Goal: Task Accomplishment & Management: Use online tool/utility

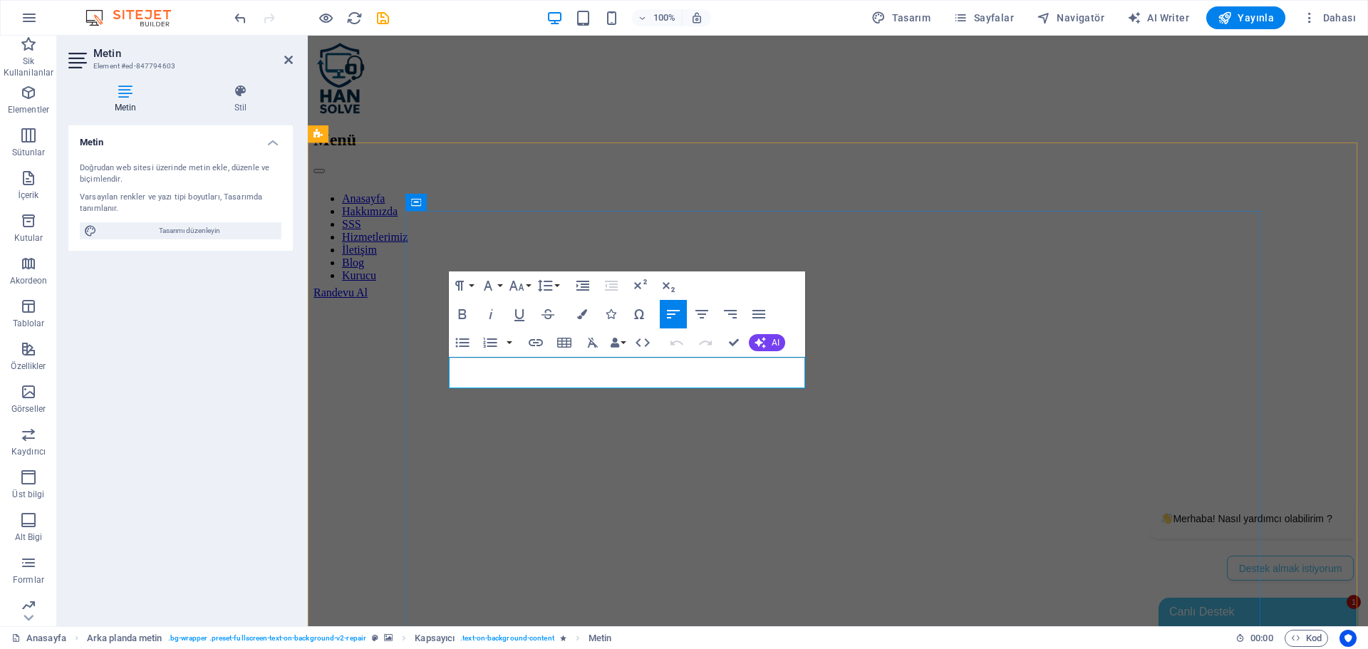
drag, startPoint x: 754, startPoint y: 379, endPoint x: 473, endPoint y: 383, distance: 280.8
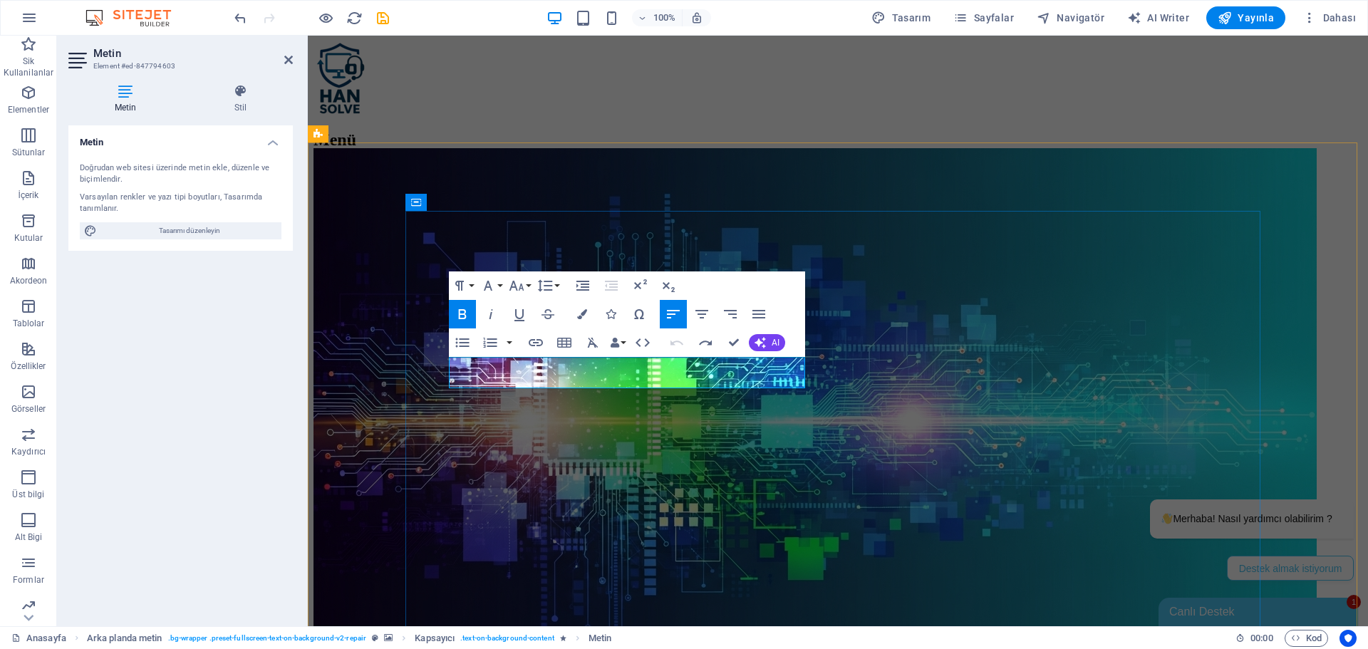
drag, startPoint x: 753, startPoint y: 375, endPoint x: 562, endPoint y: 378, distance: 191.0
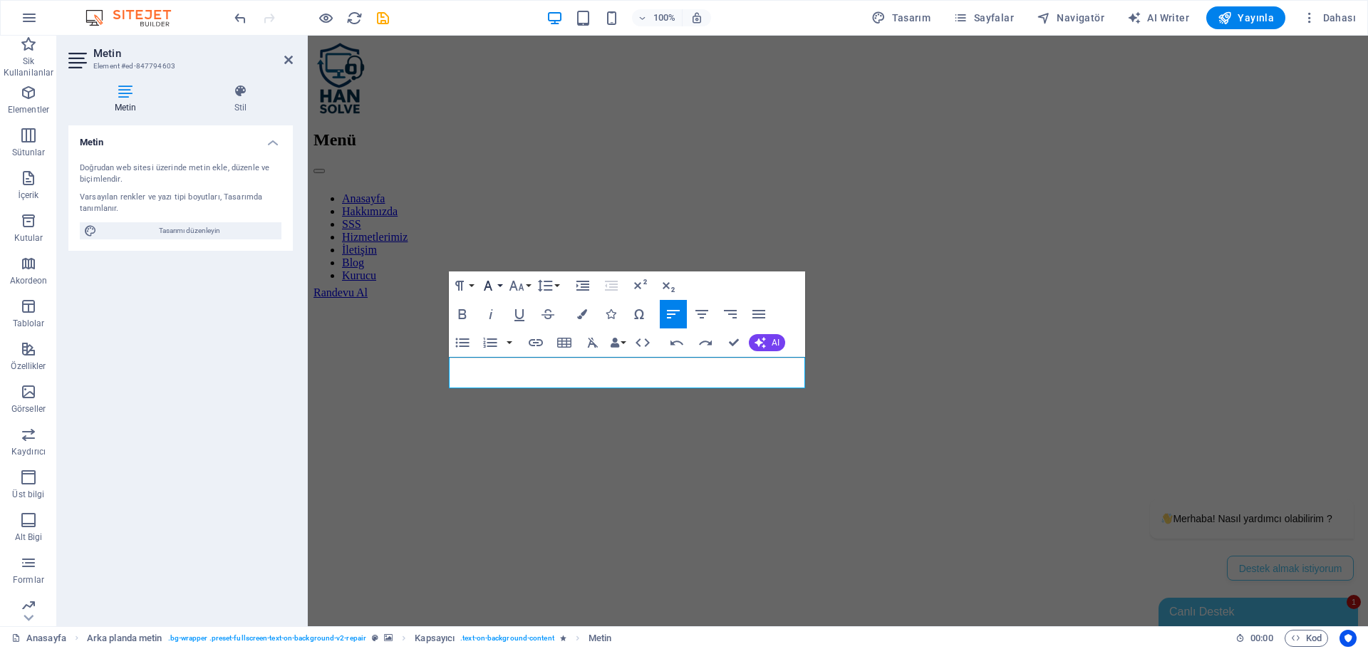
click at [497, 284] on button "Font Family" at bounding box center [490, 286] width 27 height 29
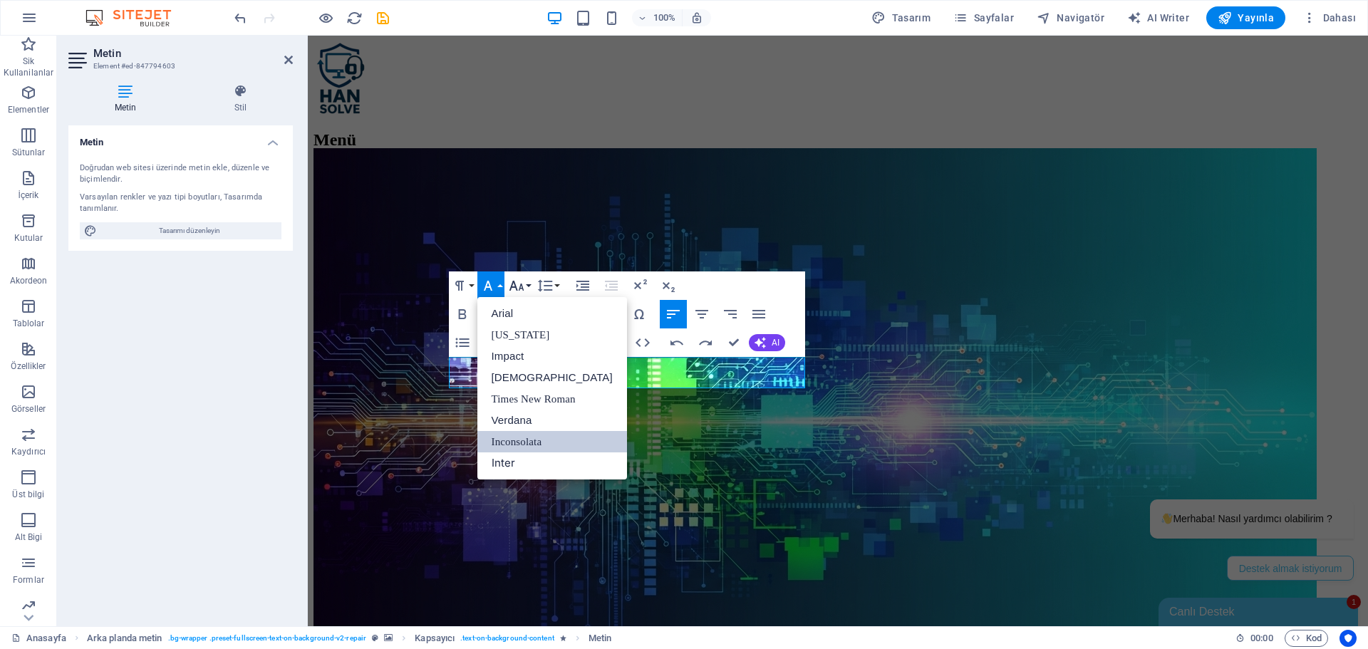
click at [527, 282] on button "Font Size" at bounding box center [519, 286] width 27 height 29
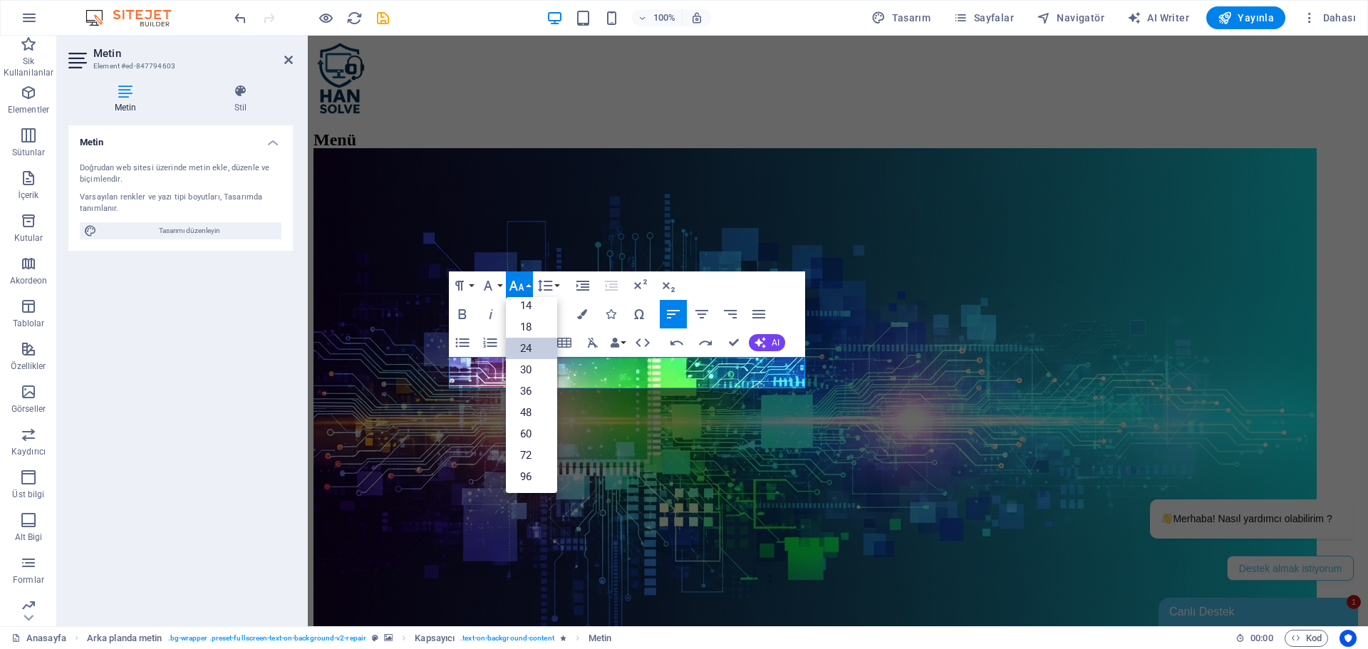
scroll to position [115, 0]
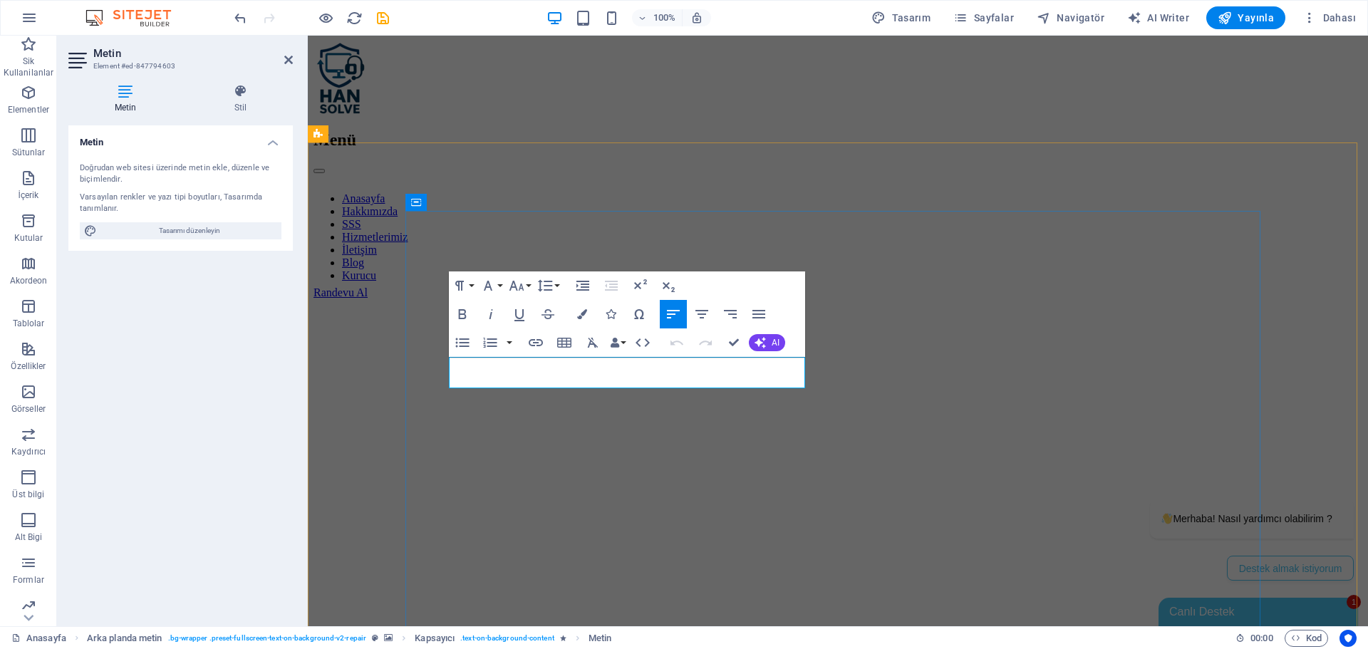
drag, startPoint x: 754, startPoint y: 378, endPoint x: 472, endPoint y: 388, distance: 282.3
click at [519, 285] on icon "button" at bounding box center [516, 285] width 17 height 17
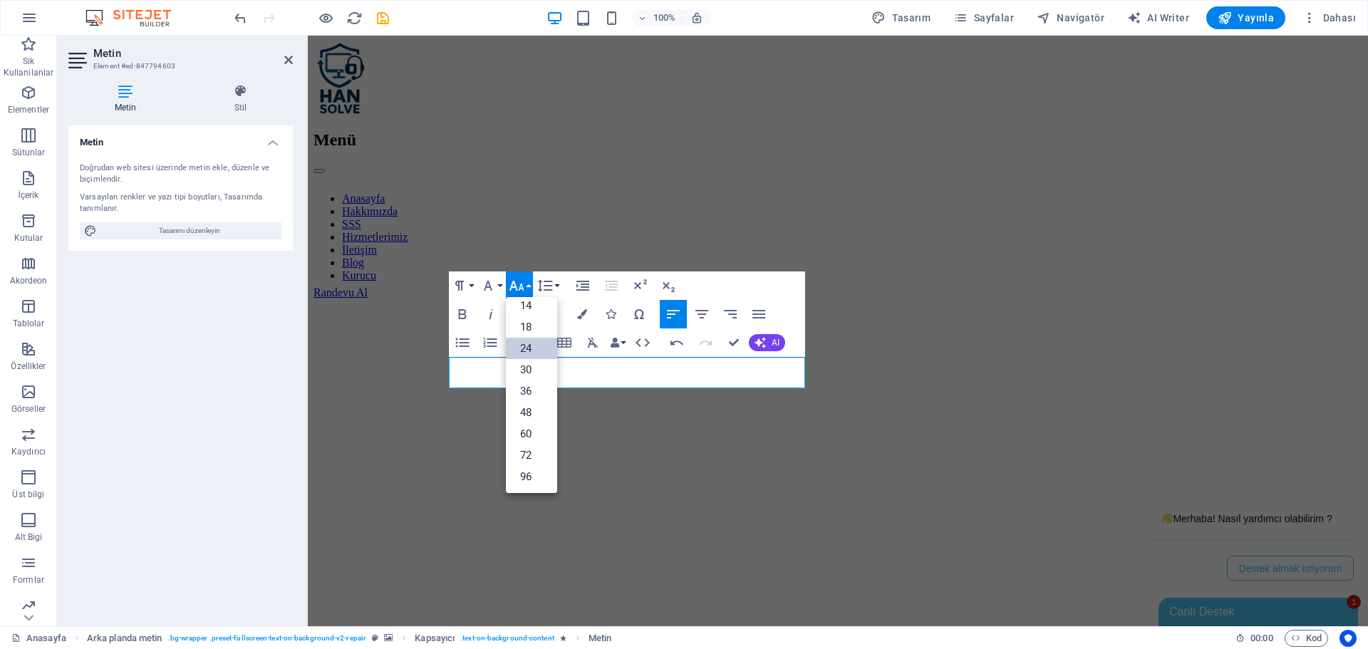
click at [543, 351] on link "24" at bounding box center [531, 348] width 51 height 21
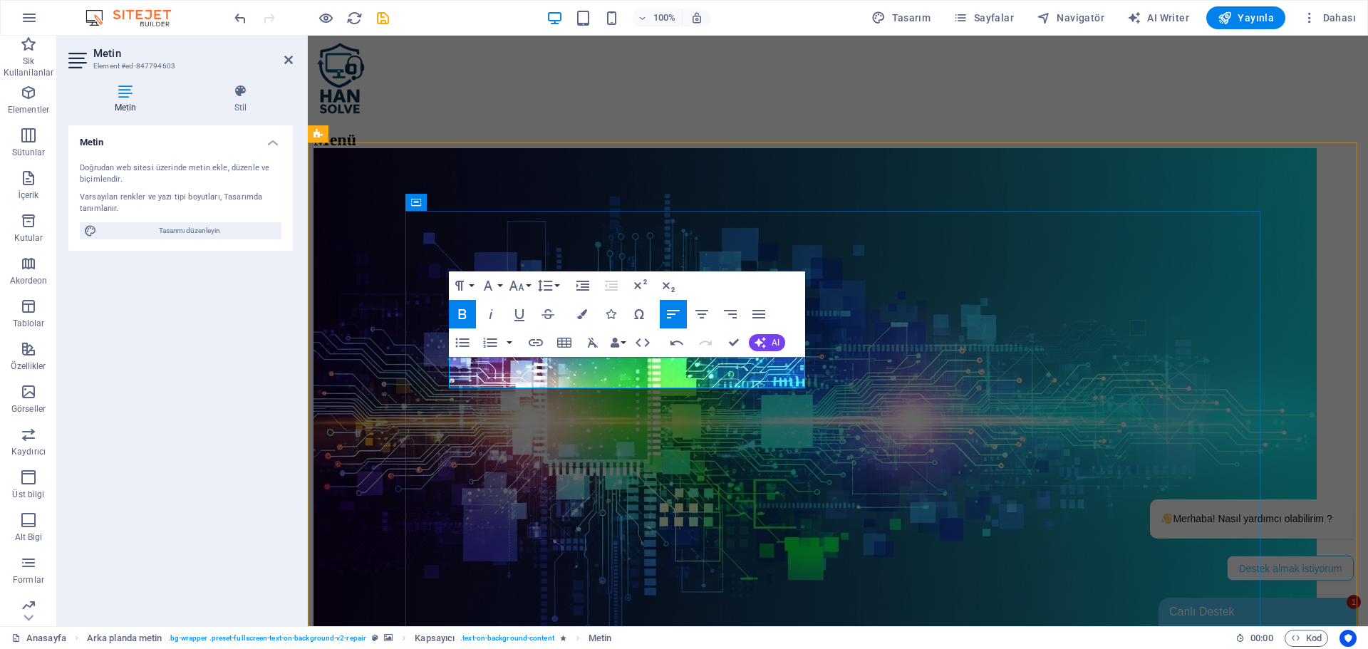
drag, startPoint x: 735, startPoint y: 343, endPoint x: 680, endPoint y: 308, distance: 65.6
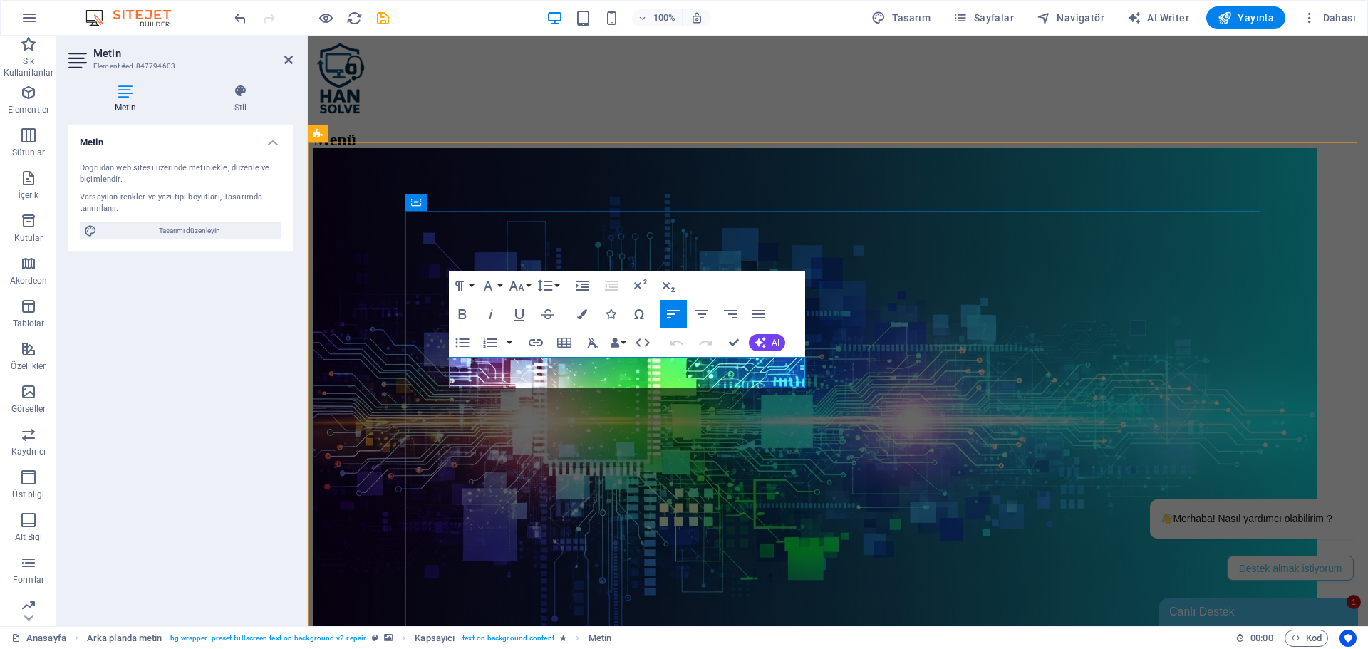
click strong "Veri Kurtarma ve Yedekleme İşlemleri"
click at [462, 316] on icon "button" at bounding box center [462, 314] width 17 height 17
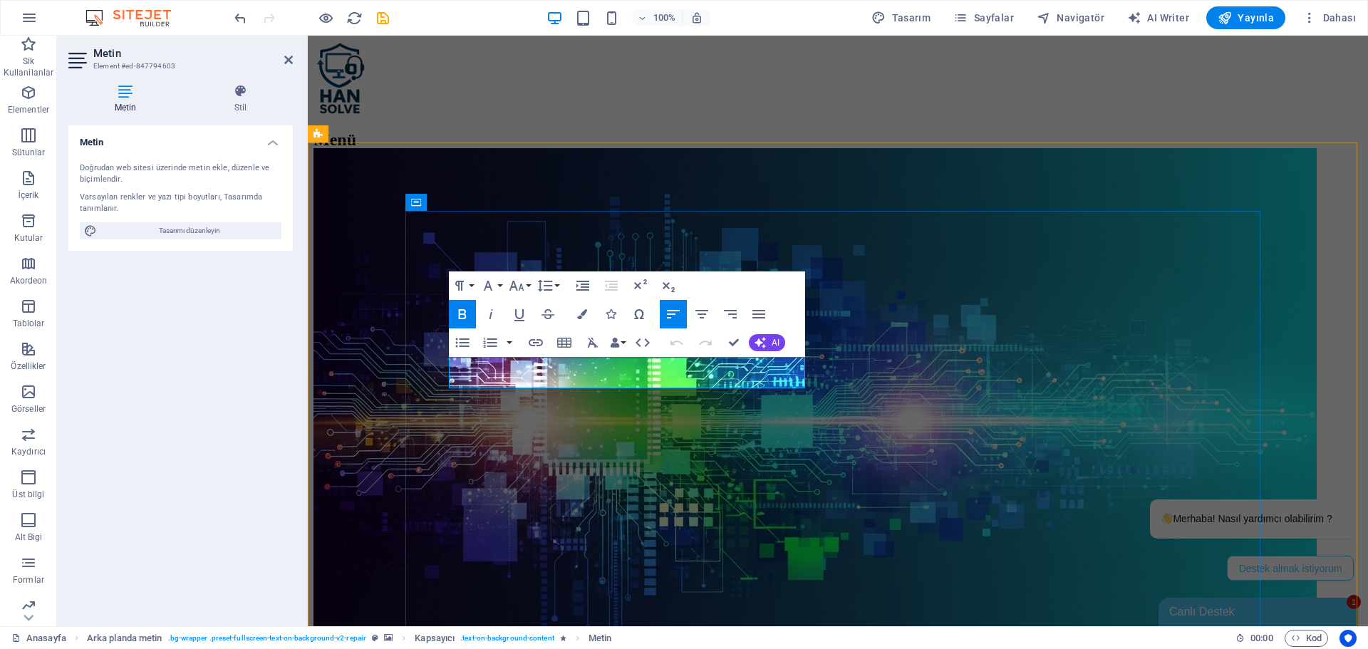
drag, startPoint x: 519, startPoint y: 366, endPoint x: 510, endPoint y: 366, distance: 9.3
drag, startPoint x: 460, startPoint y: 375, endPoint x: 410, endPoint y: 379, distance: 50.8
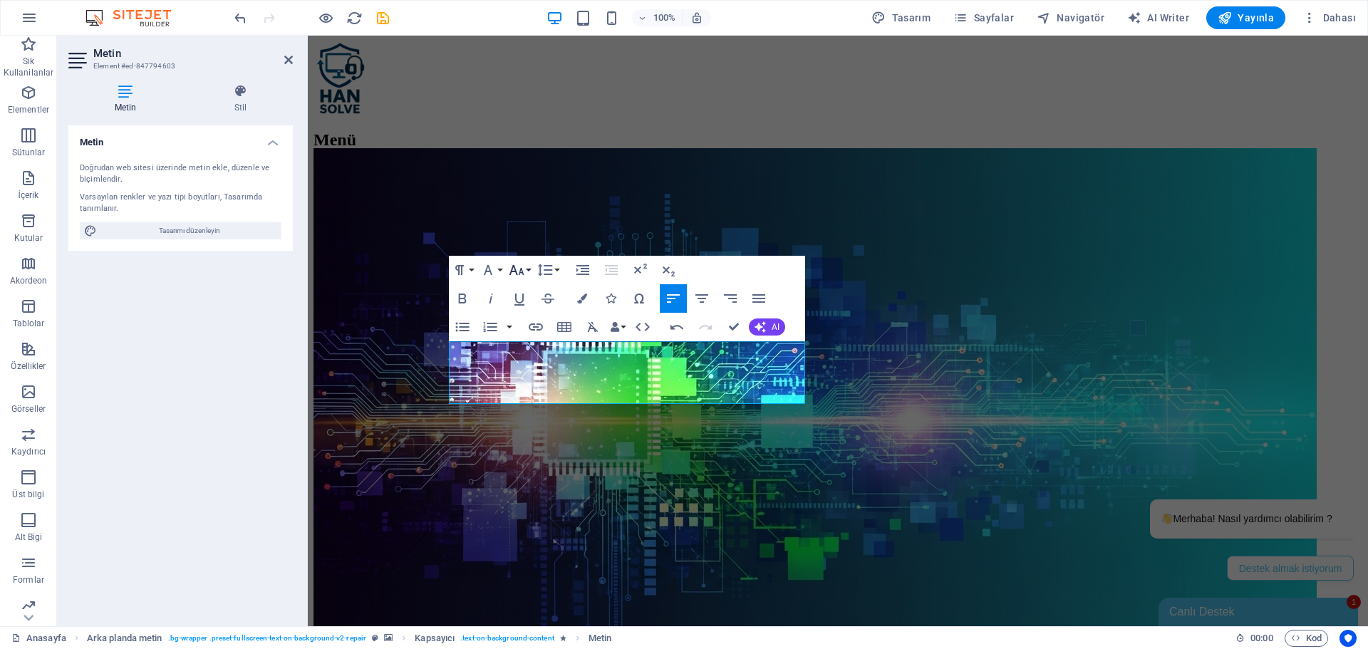
click at [524, 272] on icon "button" at bounding box center [516, 270] width 17 height 17
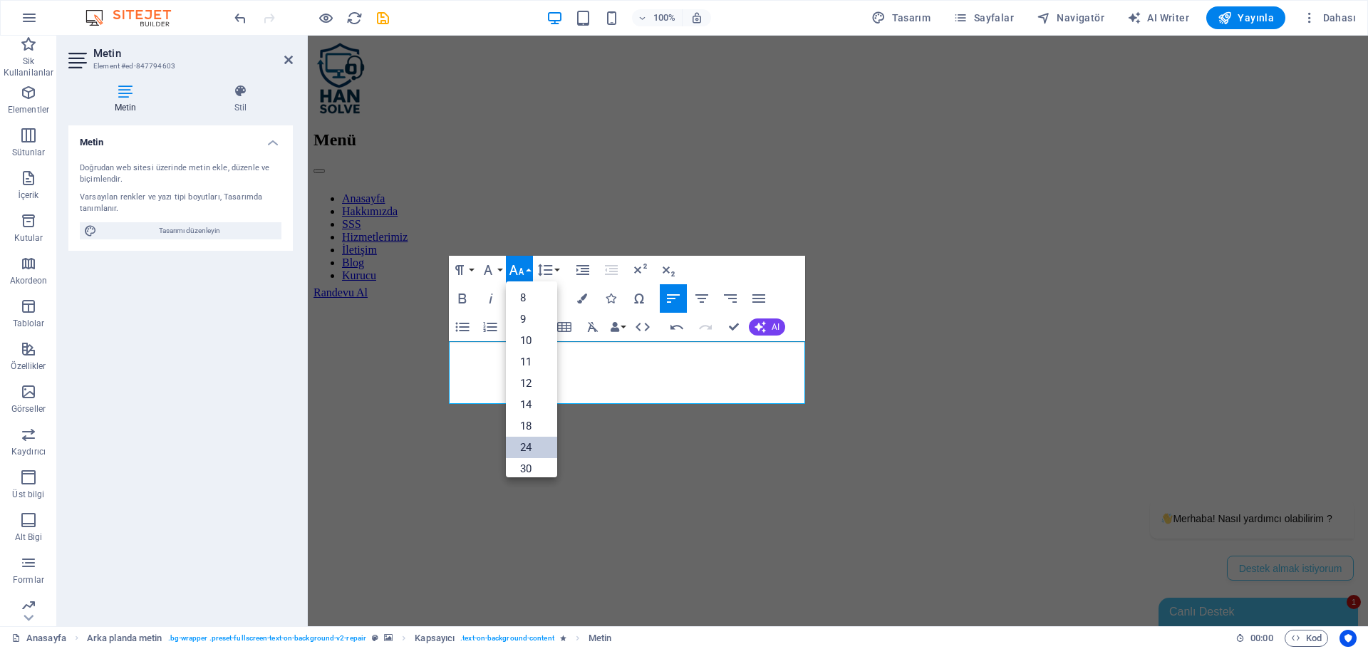
click at [541, 442] on link "24" at bounding box center [531, 447] width 51 height 21
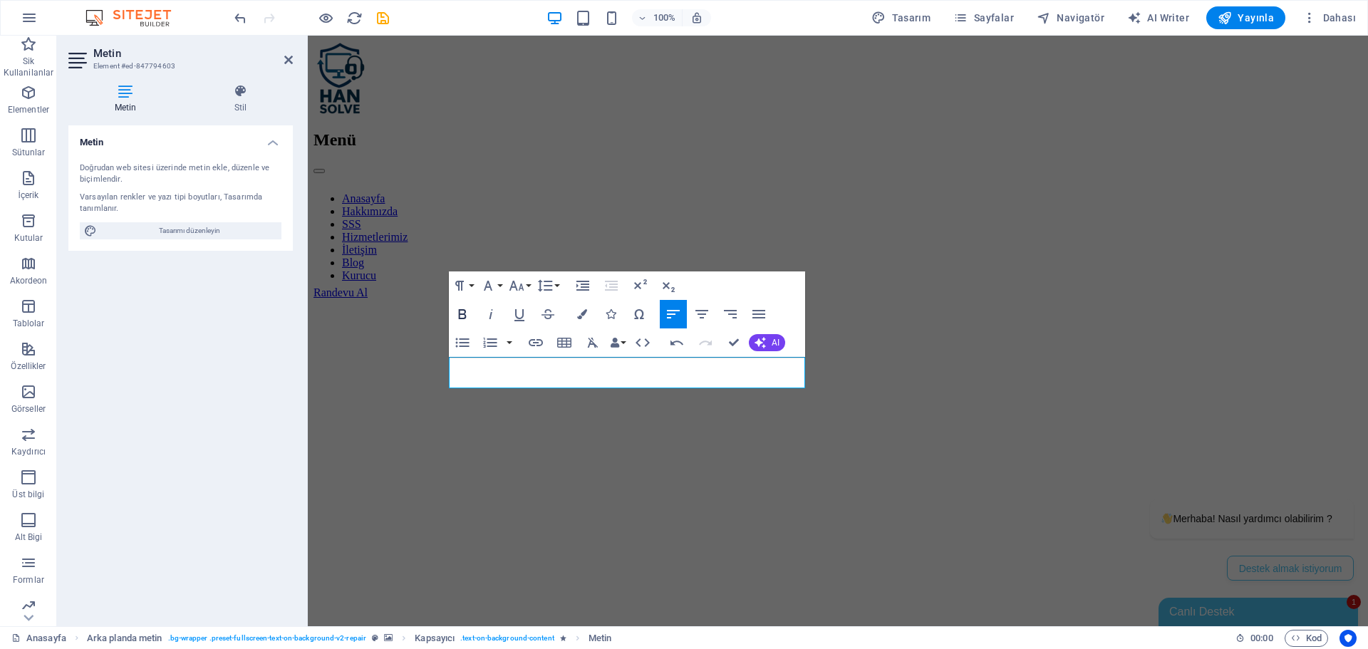
click at [467, 312] on icon "button" at bounding box center [462, 314] width 17 height 17
click at [463, 309] on icon "button" at bounding box center [462, 314] width 17 height 17
drag, startPoint x: 737, startPoint y: 341, endPoint x: 639, endPoint y: 358, distance: 99.0
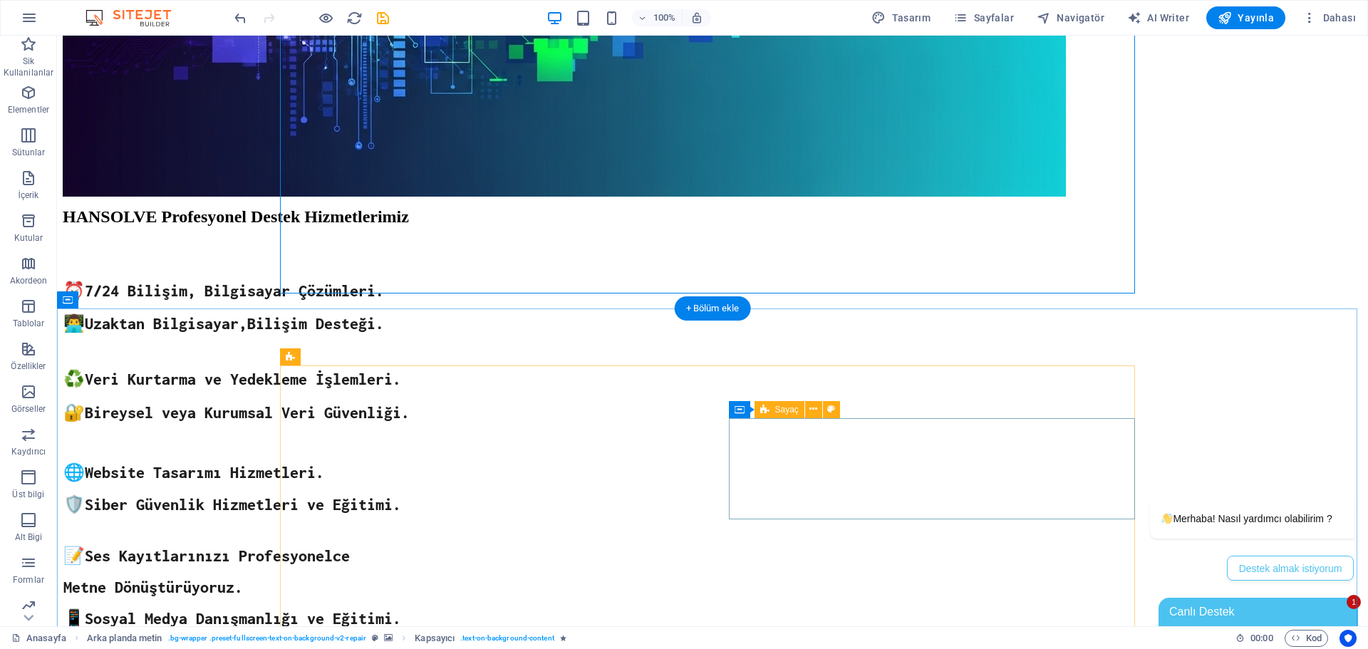
scroll to position [570, 0]
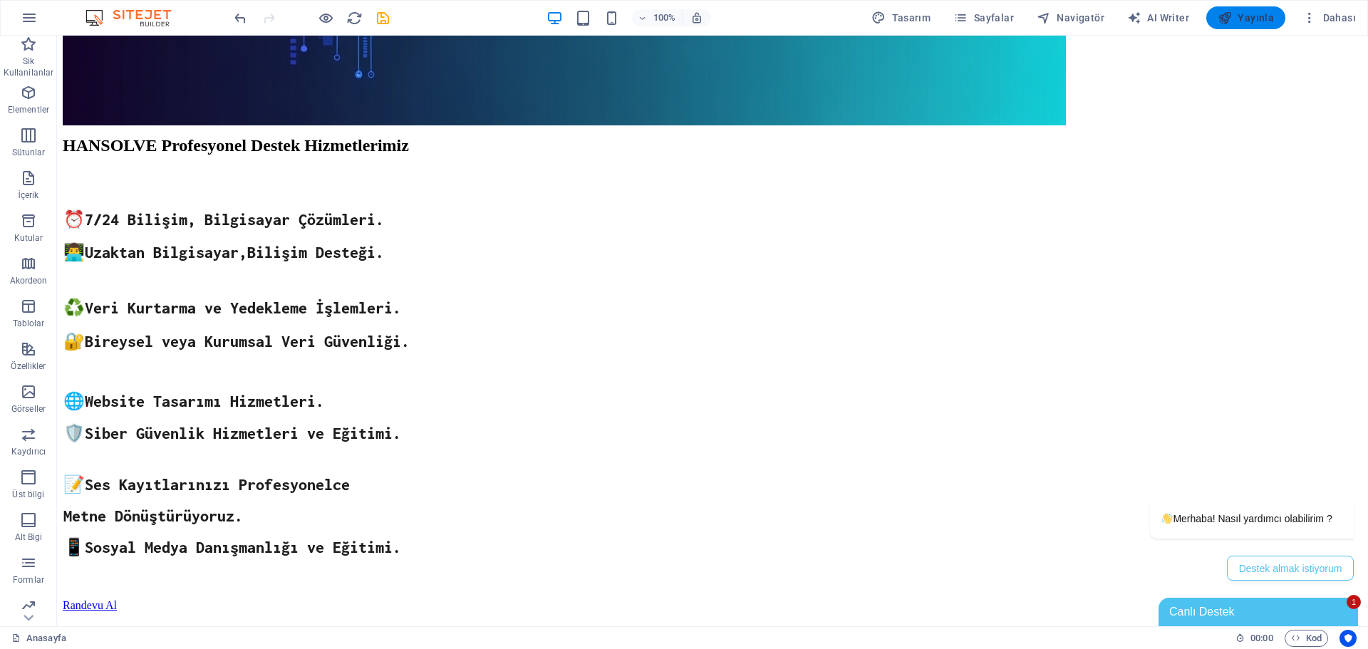
click at [1228, 15] on icon "button" at bounding box center [1225, 18] width 14 height 14
